Goal: Find specific page/section: Find specific page/section

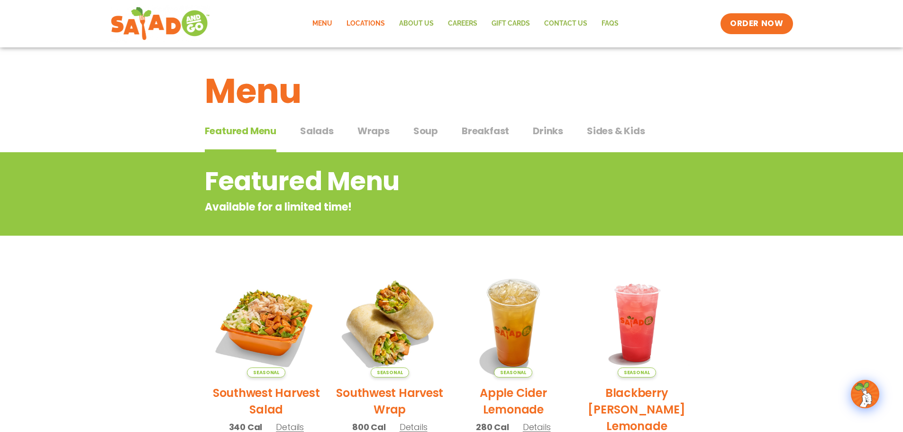
click at [380, 24] on link "Locations" at bounding box center [365, 24] width 53 height 22
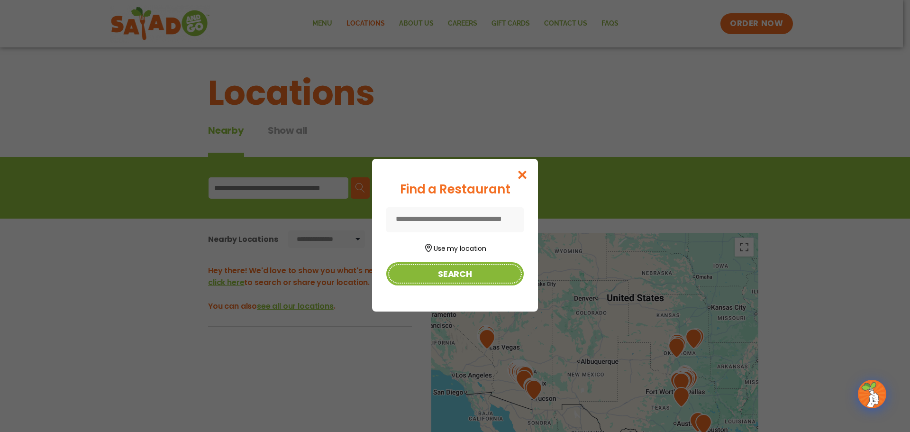
click at [457, 274] on button "Search" at bounding box center [454, 273] width 137 height 23
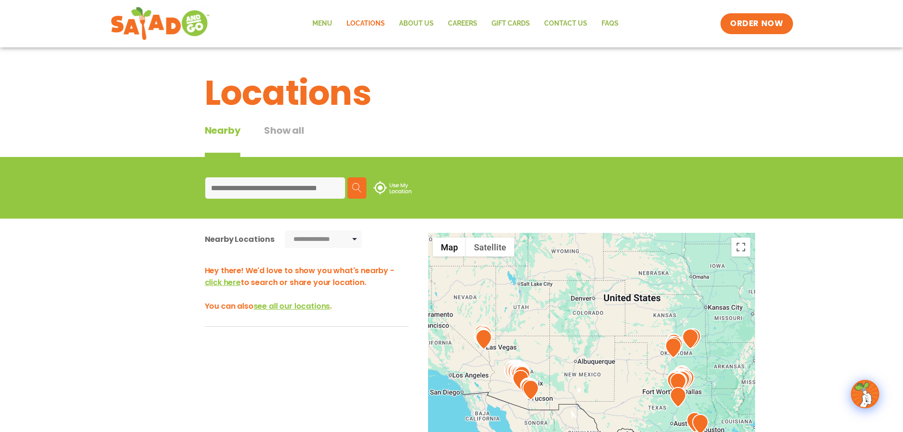
click at [306, 199] on div "Search Use My Location" at bounding box center [451, 188] width 517 height 36
click at [307, 193] on input at bounding box center [275, 187] width 140 height 21
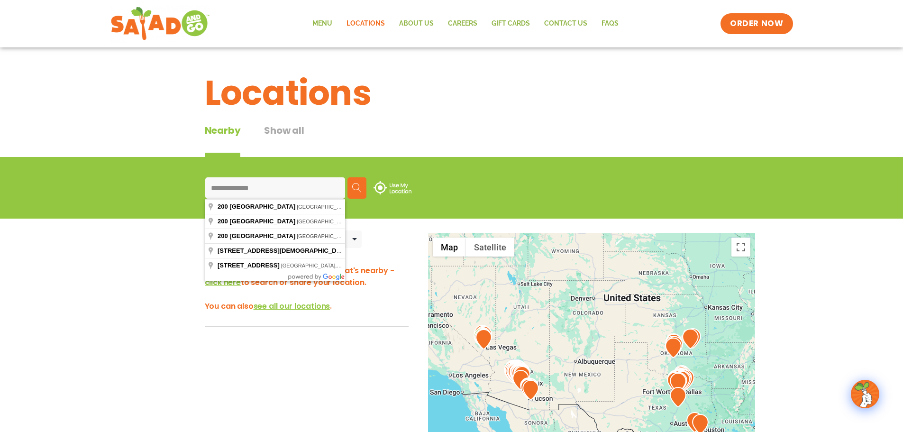
type input "**********"
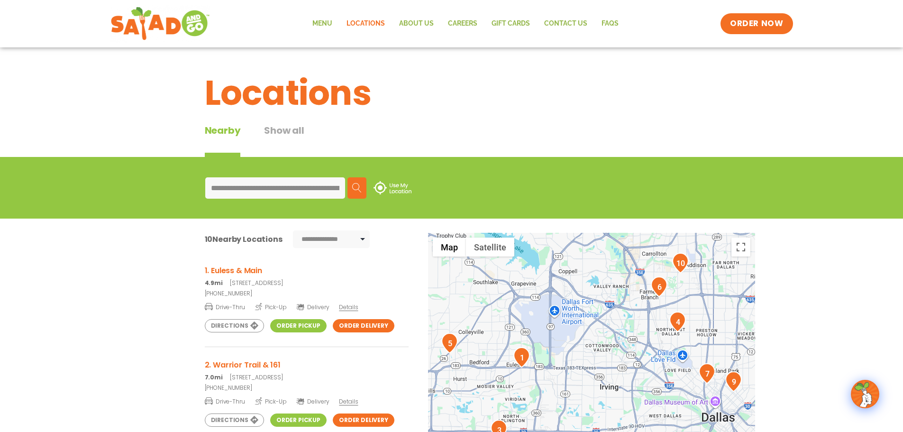
click at [300, 328] on link "Order Pickup" at bounding box center [298, 325] width 56 height 13
